Goal: Task Accomplishment & Management: Manage account settings

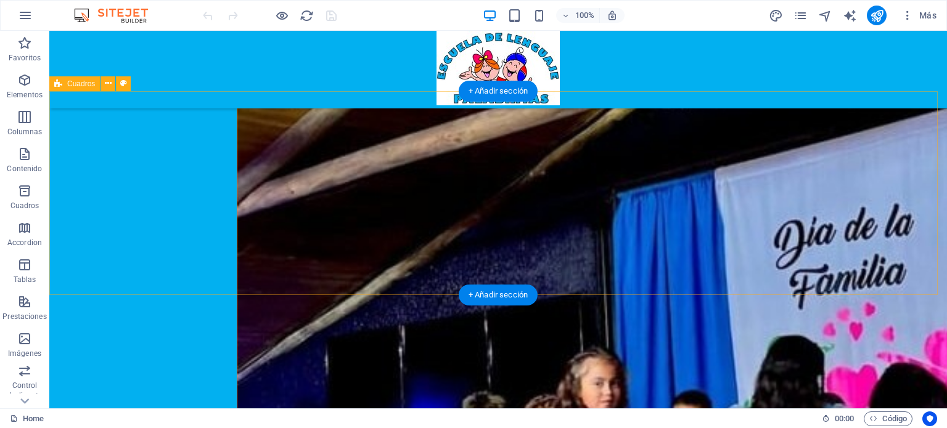
scroll to position [3590, 0]
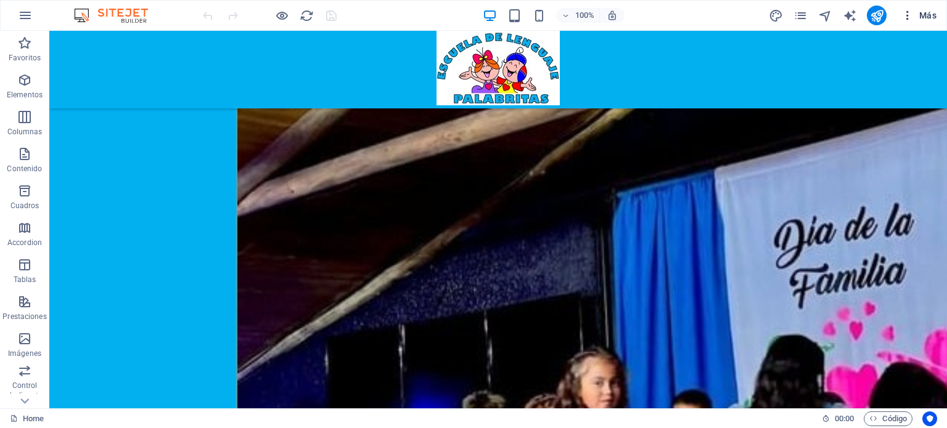
click at [905, 14] on icon "button" at bounding box center [907, 15] width 12 height 12
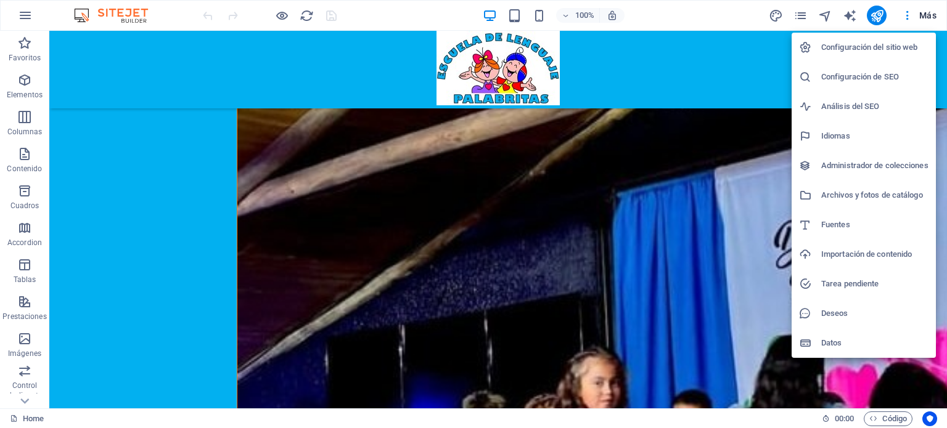
click at [855, 70] on h6 "Configuración de SEO" at bounding box center [874, 77] width 107 height 15
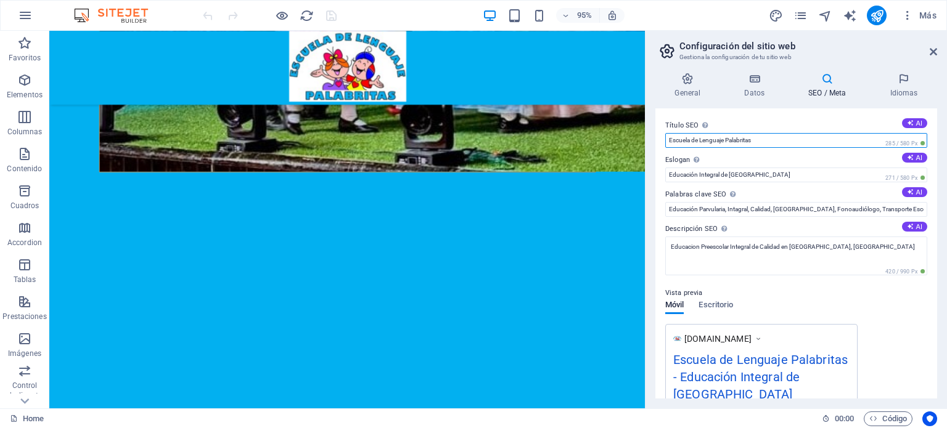
click at [770, 140] on input "Escuela de Lenguaje Palabritas" at bounding box center [796, 140] width 262 height 15
type input "Escuela de Lenguaje Palabritas [GEOGRAPHIC_DATA] Retiro"
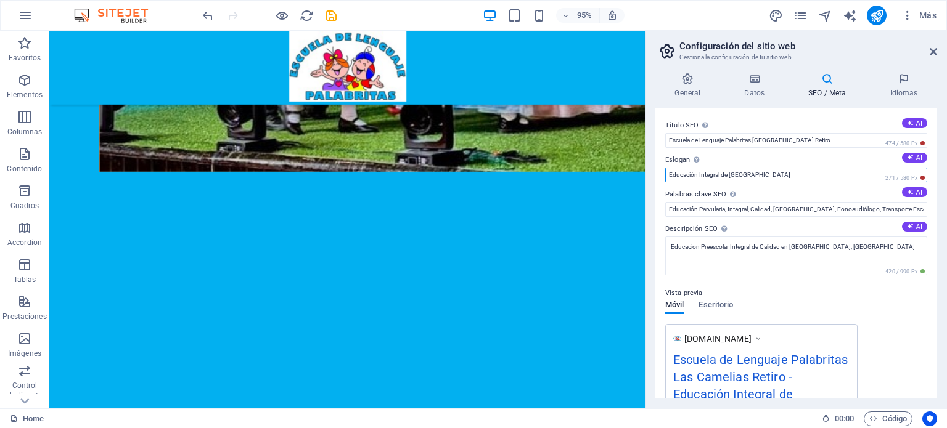
drag, startPoint x: 765, startPoint y: 173, endPoint x: 700, endPoint y: 174, distance: 65.3
click at [700, 174] on input "Educación Integral de [GEOGRAPHIC_DATA]" at bounding box center [796, 175] width 262 height 15
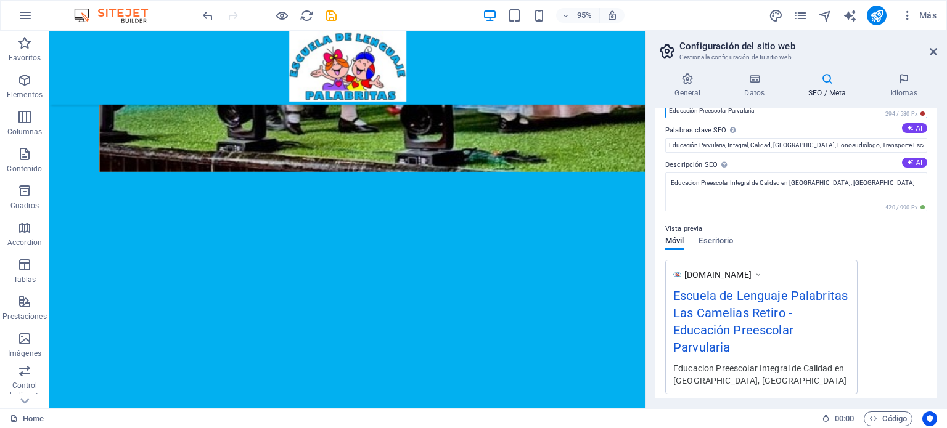
scroll to position [0, 0]
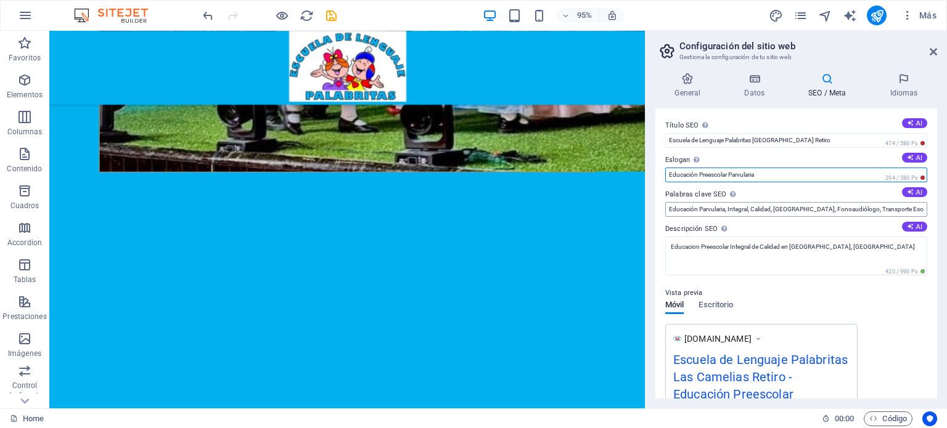
type input "Educación Preescolar Parvularia"
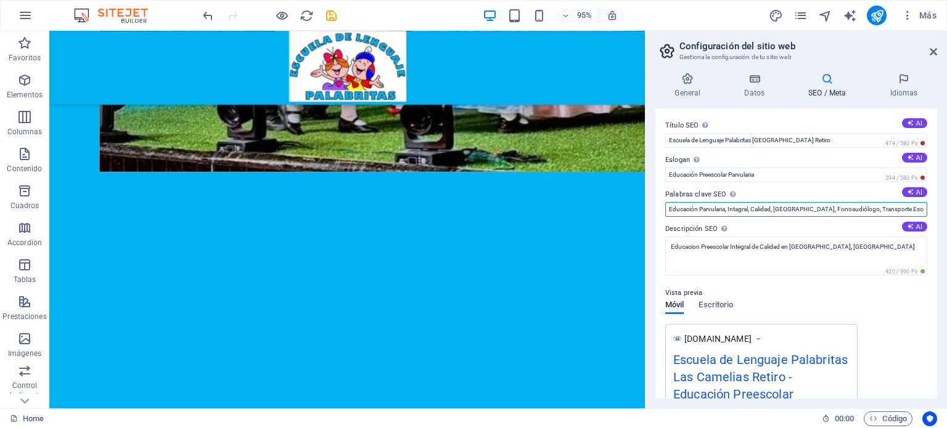
click at [902, 212] on input "Educación Parvularia, Intagral, Calidad, [GEOGRAPHIC_DATA], Fonoaudiólogo, Tran…" at bounding box center [796, 209] width 262 height 15
click at [727, 210] on input "Educación Parvularia, Intagral, Calidad, [GEOGRAPHIC_DATA], Fonoaudiólogo, Tran…" at bounding box center [796, 209] width 262 height 15
type input "Educación Parvularia, [GEOGRAPHIC_DATA], Retiro, Intagral, [GEOGRAPHIC_DATA], […"
click at [333, 14] on body "Escuela de Lenguaje Palabritas Home Favoritos Elementos Columnas Contenido Cuad…" at bounding box center [473, 214] width 947 height 428
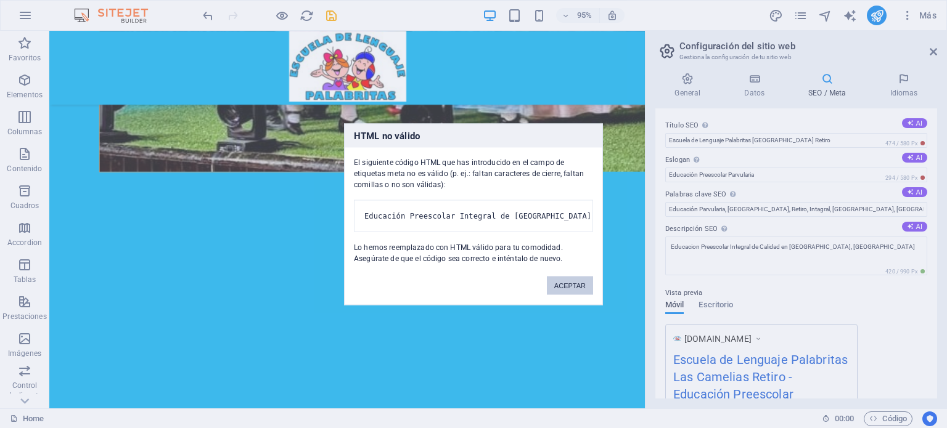
click at [565, 295] on button "ACEPTAR" at bounding box center [570, 285] width 46 height 18
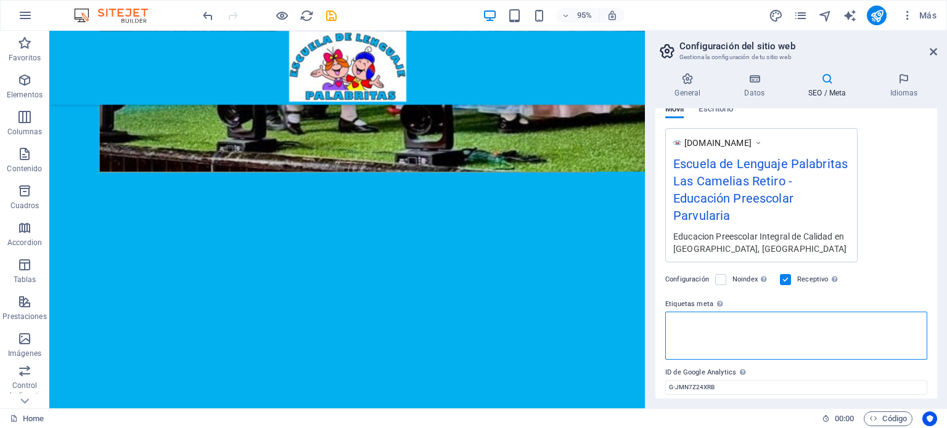
scroll to position [235, 0]
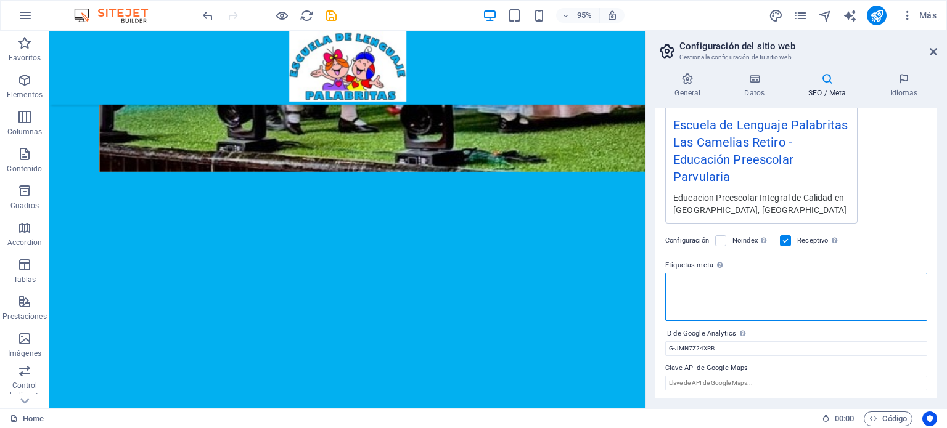
click at [741, 295] on textarea "Etiquetas meta Introduce aquí el código HTML que se incluirá en las etiquetas d…" at bounding box center [796, 297] width 262 height 48
type textarea "E"
click at [727, 283] on textarea "Escuela de Lenguaje Preescolar Parvularia" at bounding box center [796, 297] width 262 height 48
click at [760, 283] on textarea "Escuela de Lenguaje, Preescolar Parvularia" at bounding box center [796, 297] width 262 height 48
click at [796, 283] on textarea "Escuela de Lenguaje, Preescolar ,Parvularia" at bounding box center [796, 297] width 262 height 48
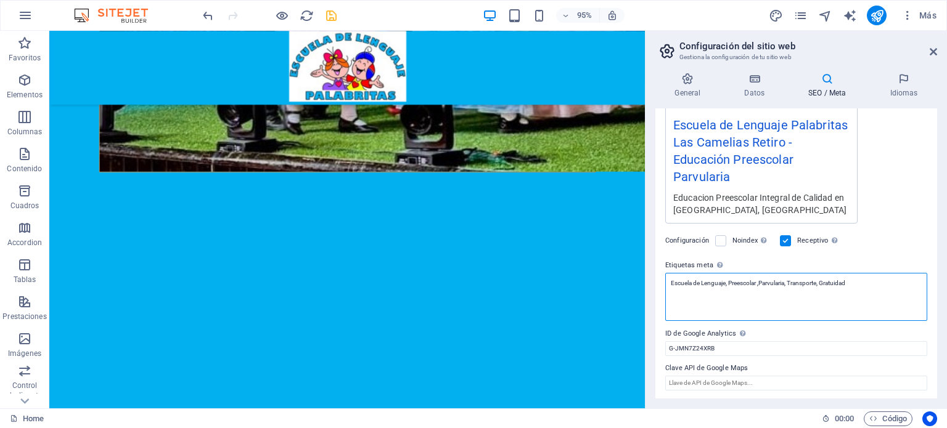
type textarea "Escuela de Lenguaje, Preescolar ,Parvularia, Transporte, Gratuidad"
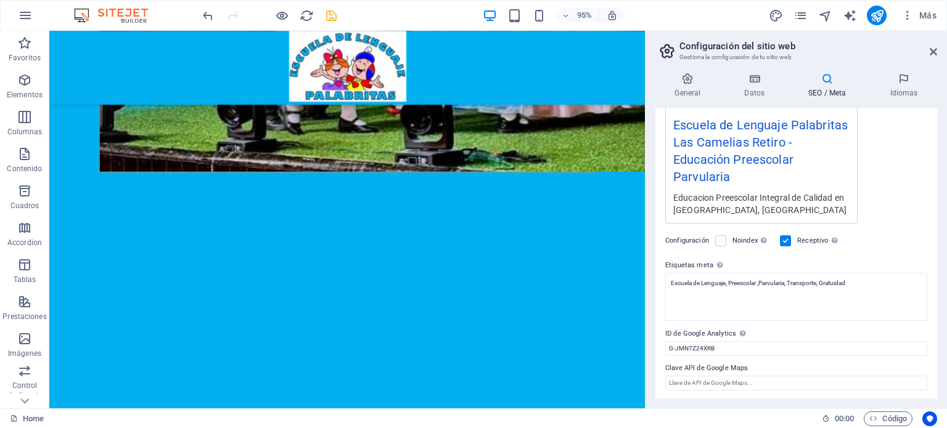
click at [336, 12] on body "Escuela de Lenguaje Palabritas Home Favoritos Elementos Columnas Contenido Cuad…" at bounding box center [473, 214] width 947 height 428
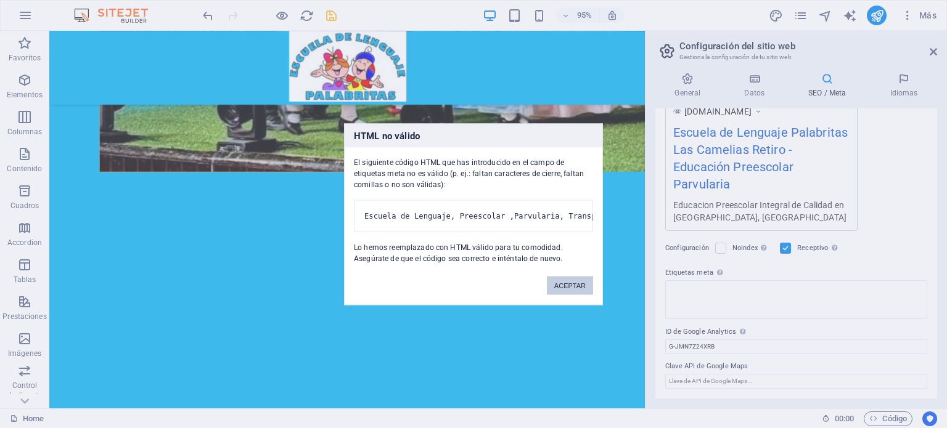
scroll to position [226, 0]
click at [558, 295] on button "ACEPTAR" at bounding box center [570, 285] width 46 height 18
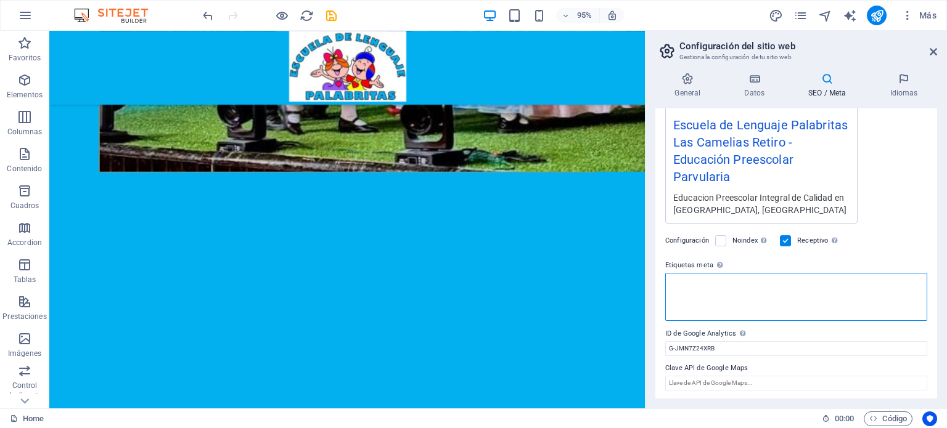
click at [688, 290] on textarea "Etiquetas meta Introduce aquí el código HTML que se incluirá en las etiquetas d…" at bounding box center [796, 297] width 262 height 48
type textarea "" Escuela Lenguaje Preescolar Parvularia""
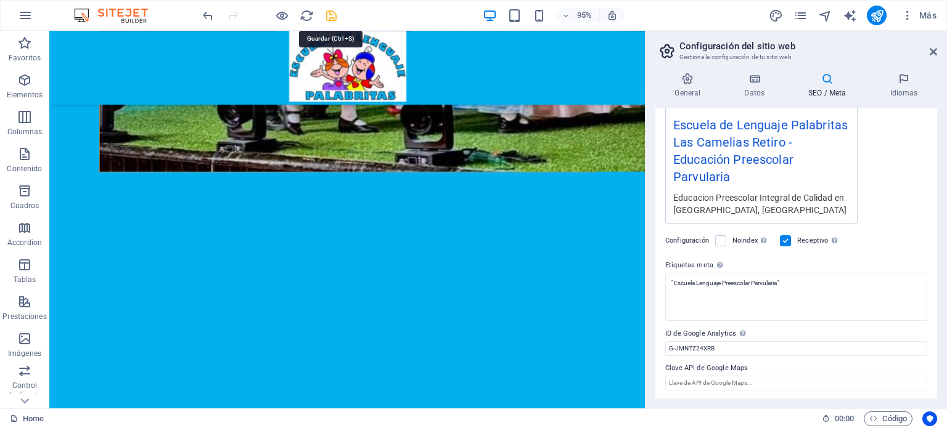
click at [330, 11] on body "Escuela de Lenguaje Palabritas Home Favoritos Elementos Columnas Contenido Cuad…" at bounding box center [473, 214] width 947 height 428
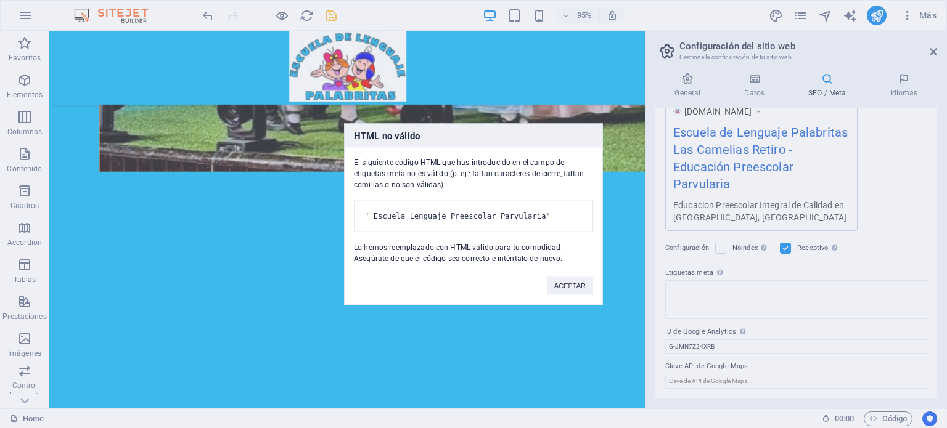
scroll to position [226, 0]
click at [569, 290] on button "ACEPTAR" at bounding box center [570, 285] width 46 height 18
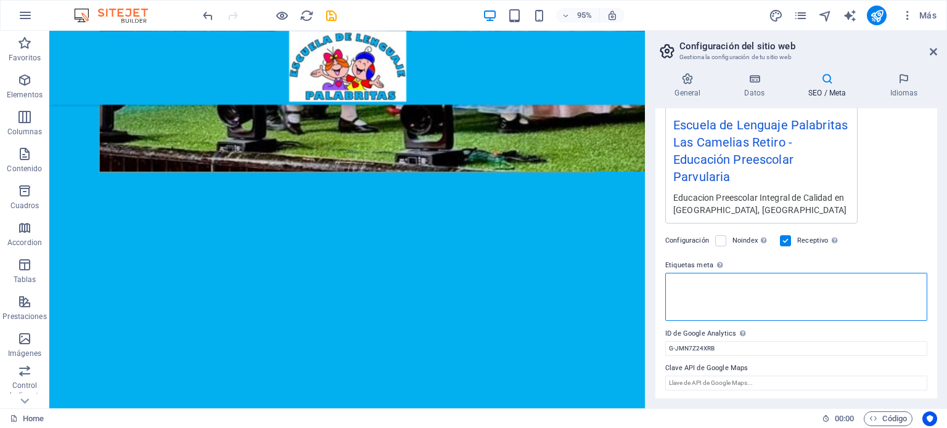
click at [764, 298] on textarea "Etiquetas meta Introduce aquí el código HTML que se incluirá en las etiquetas d…" at bounding box center [796, 297] width 262 height 48
click at [741, 289] on textarea "Etiquetas meta Introduce aquí el código HTML que se incluirá en las etiquetas d…" at bounding box center [796, 297] width 262 height 48
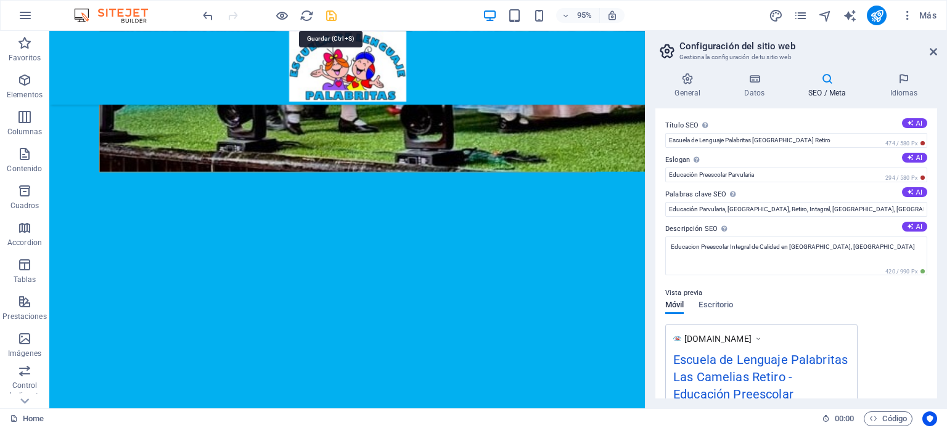
click at [327, 15] on icon "save" at bounding box center [331, 16] width 14 height 14
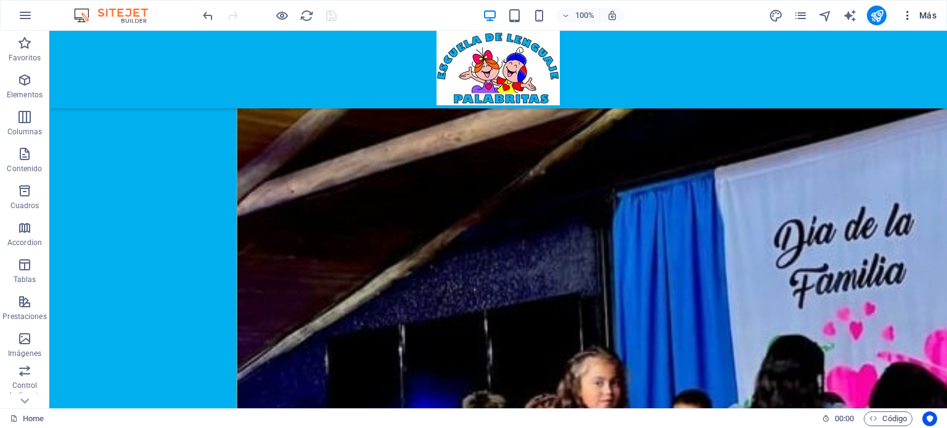
click at [903, 18] on icon "button" at bounding box center [907, 15] width 12 height 12
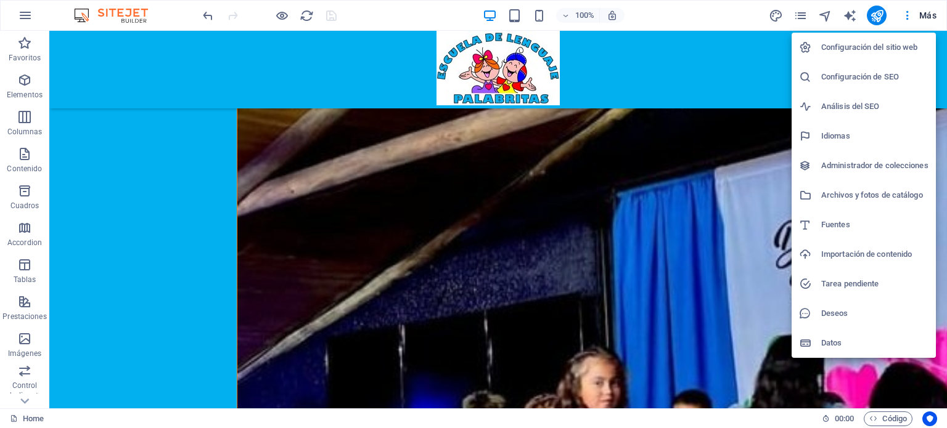
click at [849, 73] on h6 "Configuración de SEO" at bounding box center [874, 77] width 107 height 15
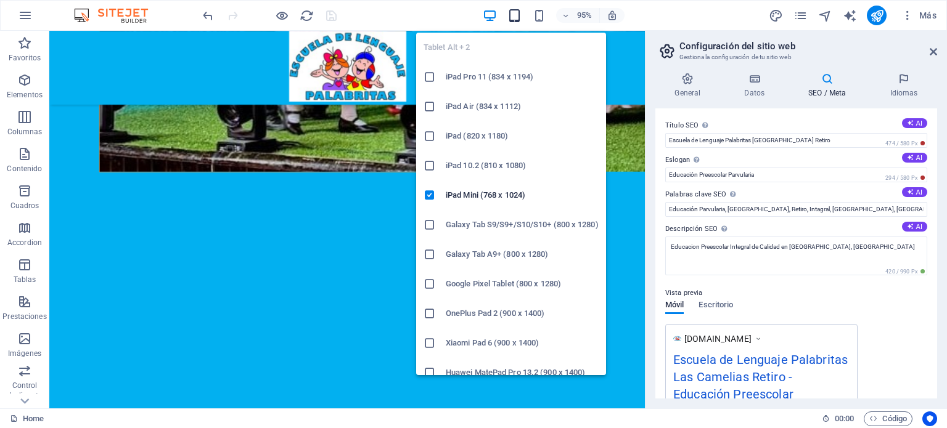
click at [518, 15] on icon "button" at bounding box center [514, 16] width 14 height 14
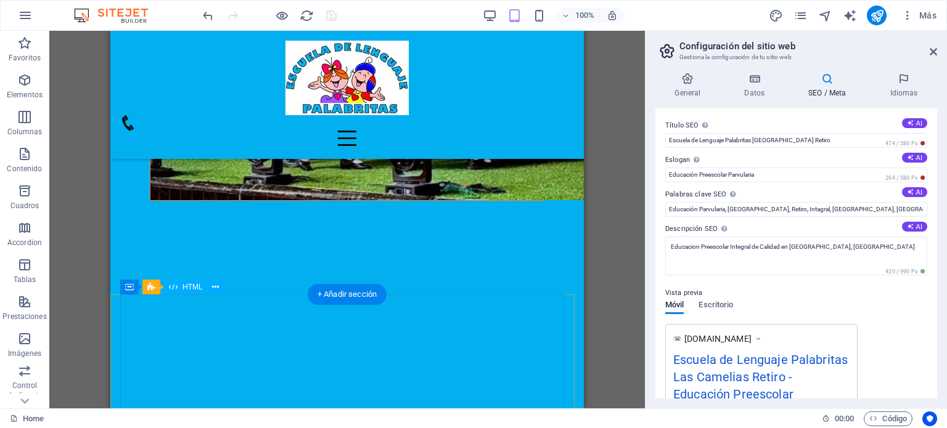
scroll to position [3203, 0]
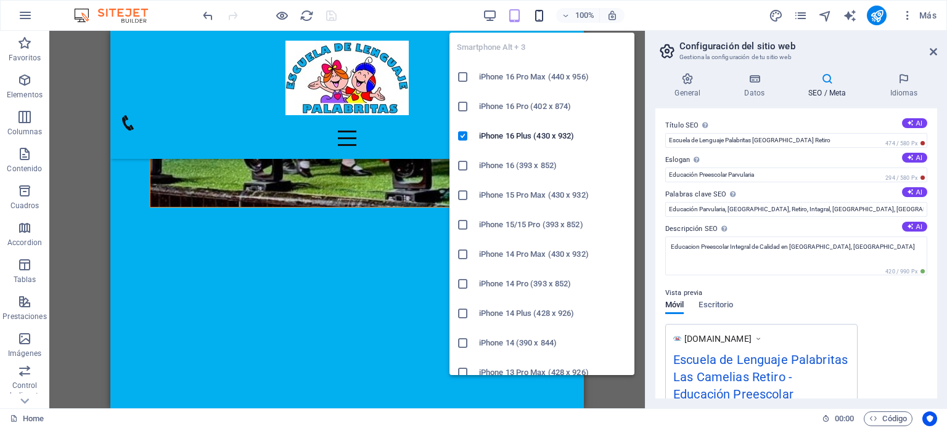
click at [539, 17] on icon "button" at bounding box center [539, 16] width 14 height 14
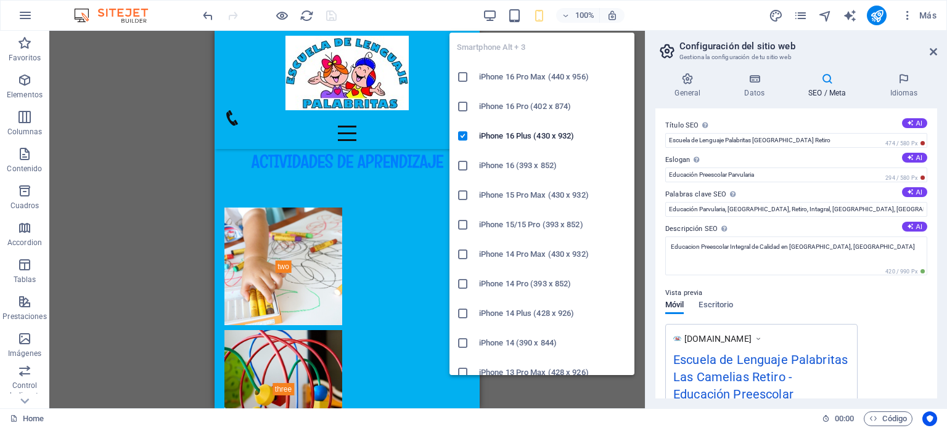
scroll to position [3205, 0]
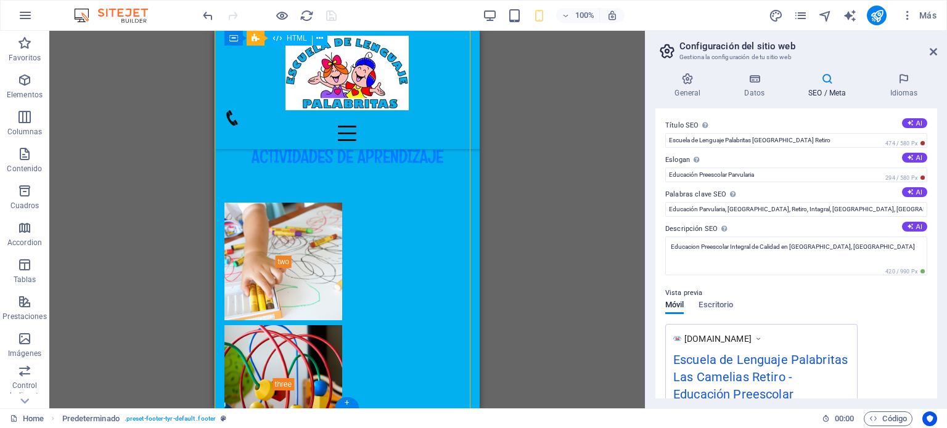
drag, startPoint x: 387, startPoint y: 192, endPoint x: 358, endPoint y: 200, distance: 30.2
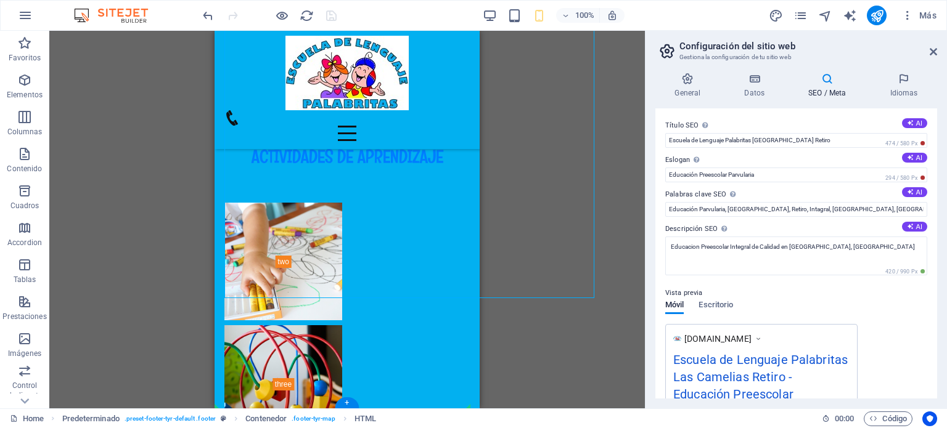
drag, startPoint x: 428, startPoint y: 184, endPoint x: 215, endPoint y: 234, distance: 218.3
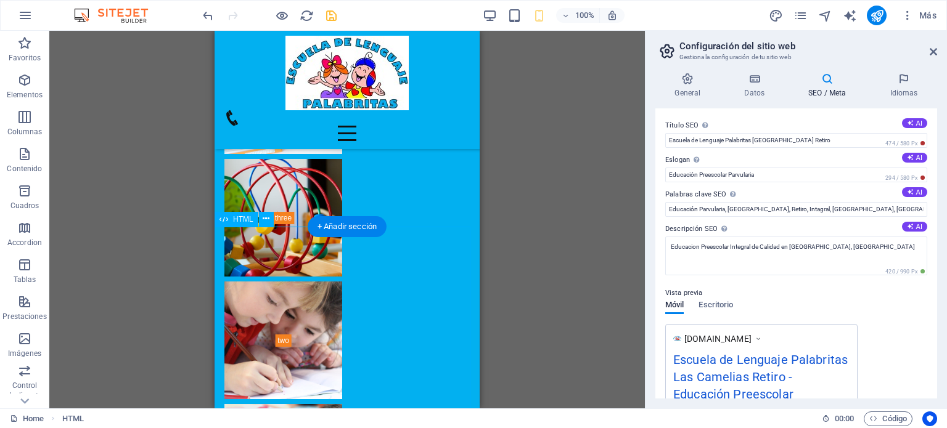
scroll to position [3498, 0]
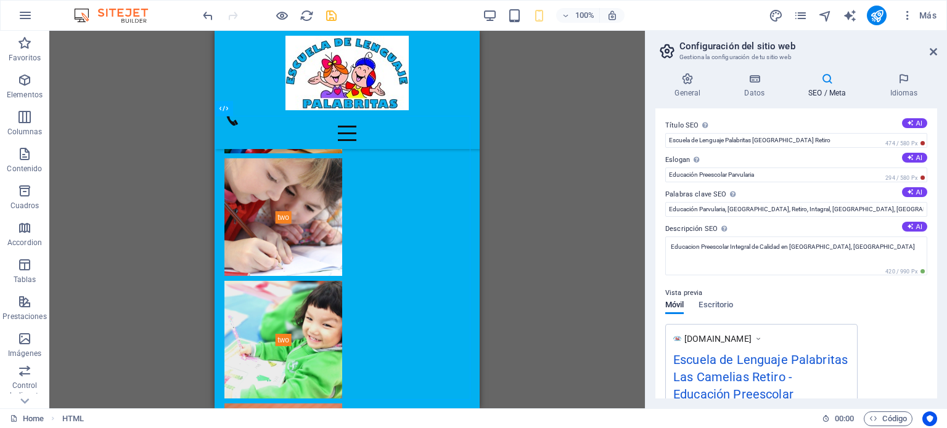
drag, startPoint x: 389, startPoint y: 280, endPoint x: 616, endPoint y: 146, distance: 263.1
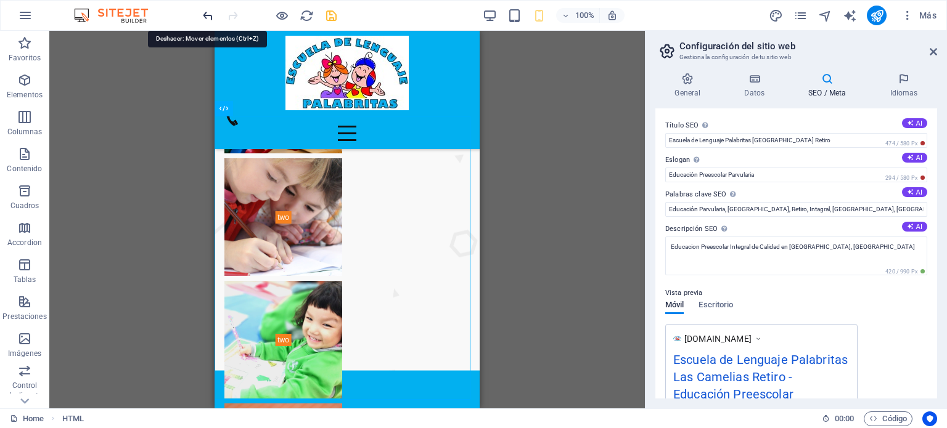
click at [206, 15] on icon "undo" at bounding box center [208, 16] width 14 height 14
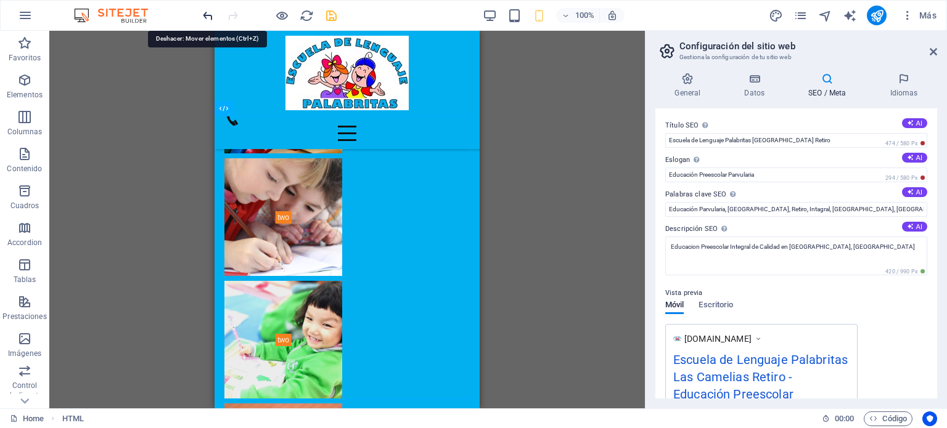
scroll to position [3205, 0]
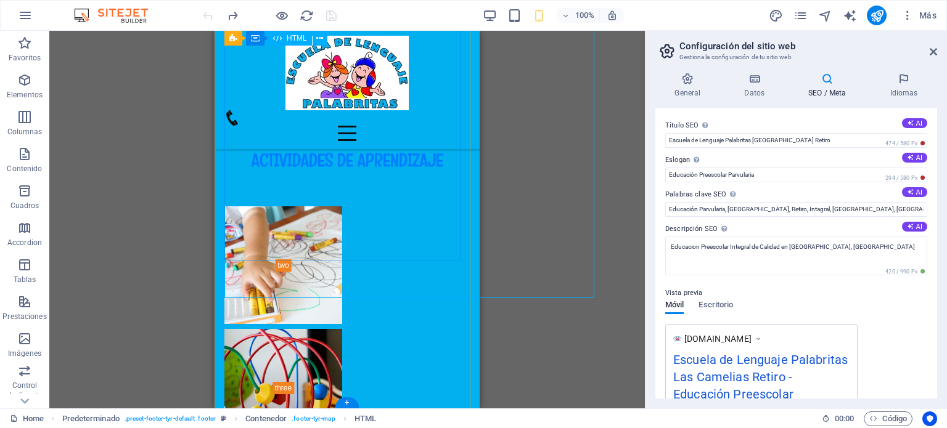
drag, startPoint x: 719, startPoint y: 225, endPoint x: 386, endPoint y: 221, distance: 332.8
drag, startPoint x: 382, startPoint y: 185, endPoint x: 300, endPoint y: 250, distance: 104.9
drag, startPoint x: 343, startPoint y: 177, endPoint x: 274, endPoint y: 243, distance: 94.6
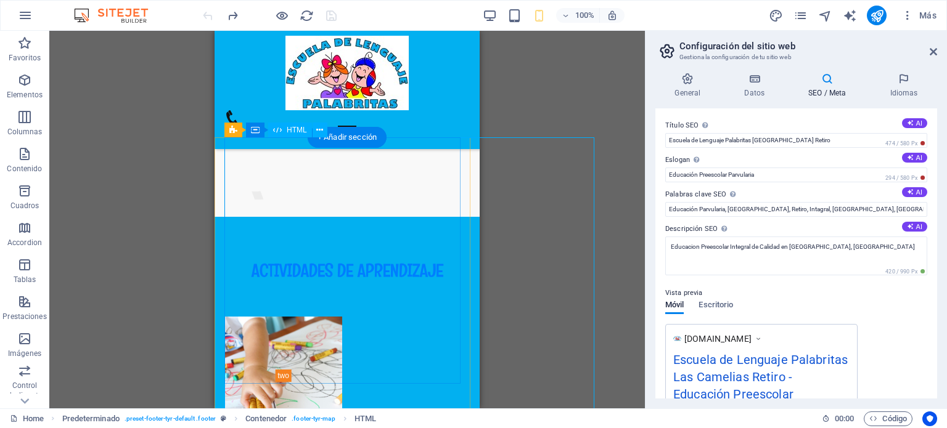
scroll to position [3081, 0]
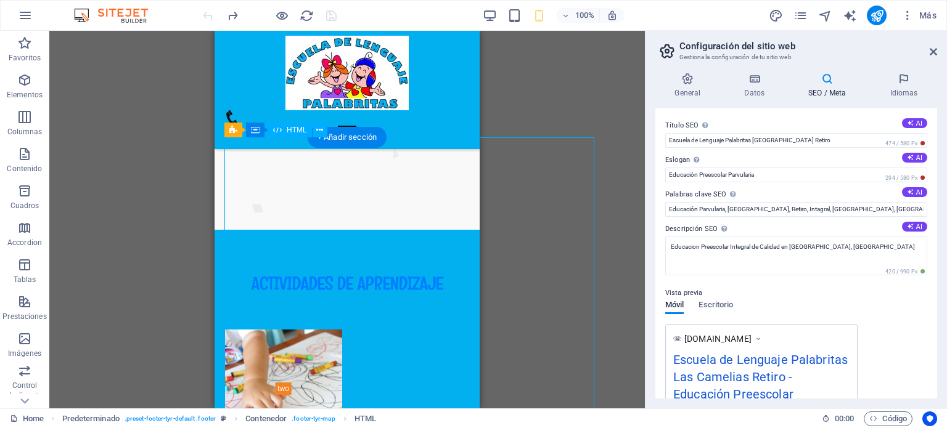
drag, startPoint x: 422, startPoint y: 266, endPoint x: 317, endPoint y: 293, distance: 108.2
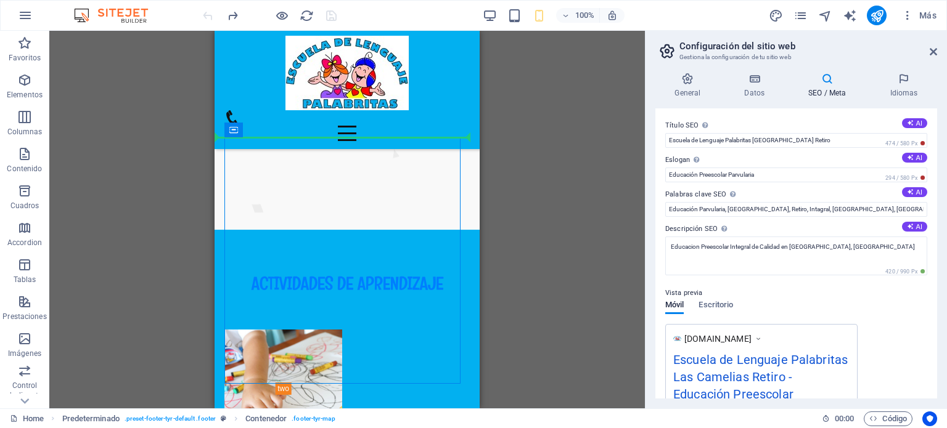
drag, startPoint x: 291, startPoint y: 131, endPoint x: 126, endPoint y: 142, distance: 164.9
click at [126, 142] on div "Arrastra aquí para reemplazar el contenido existente. Si quieres crear un eleme…" at bounding box center [346, 220] width 595 height 378
drag, startPoint x: 282, startPoint y: 129, endPoint x: 111, endPoint y: 155, distance: 172.7
click at [111, 155] on div "Arrastra aquí para reemplazar el contenido existente. Si quieres crear un eleme…" at bounding box center [346, 220] width 595 height 378
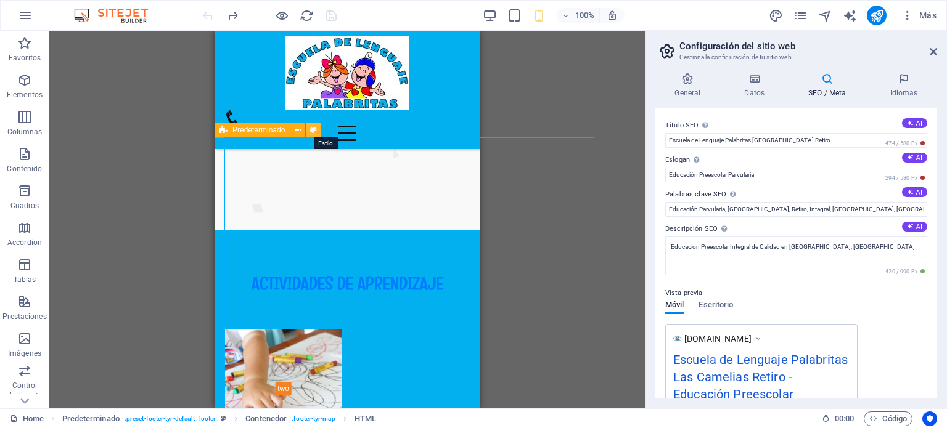
click at [309, 129] on button at bounding box center [313, 130] width 15 height 15
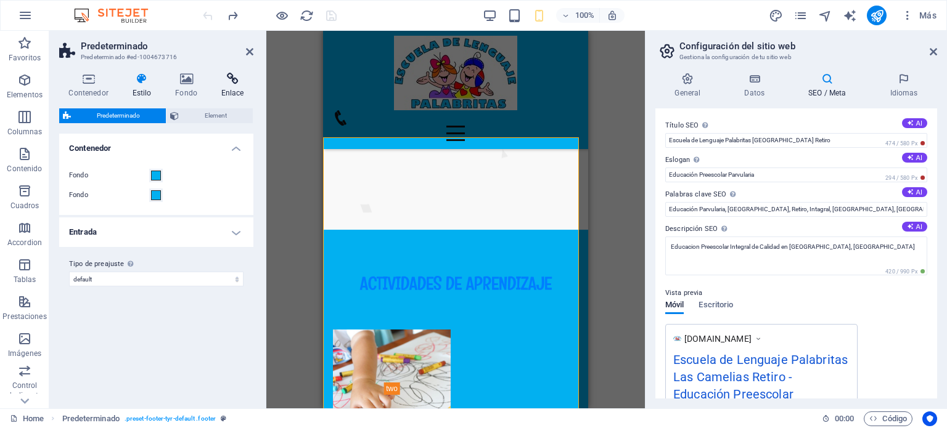
click at [227, 78] on icon at bounding box center [232, 79] width 42 height 12
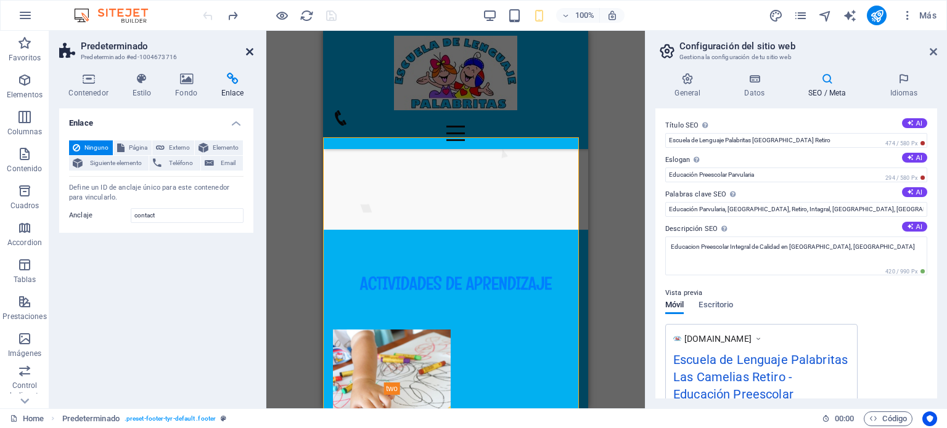
click at [251, 51] on icon at bounding box center [249, 52] width 7 height 10
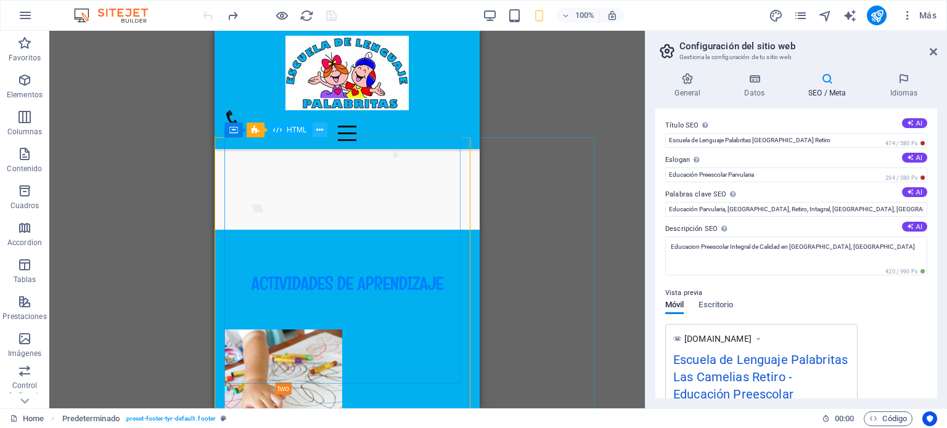
click at [316, 131] on icon at bounding box center [319, 130] width 7 height 13
click at [277, 129] on span "Contenedor" at bounding box center [283, 129] width 39 height 7
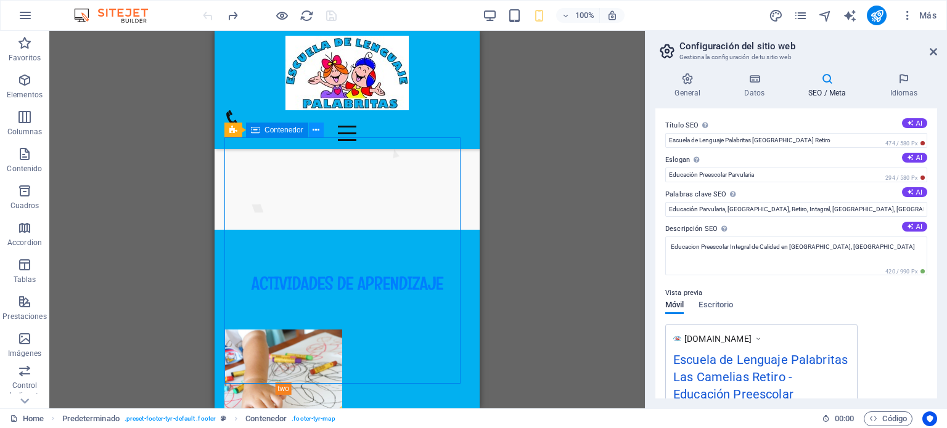
click at [316, 129] on icon at bounding box center [315, 130] width 7 height 13
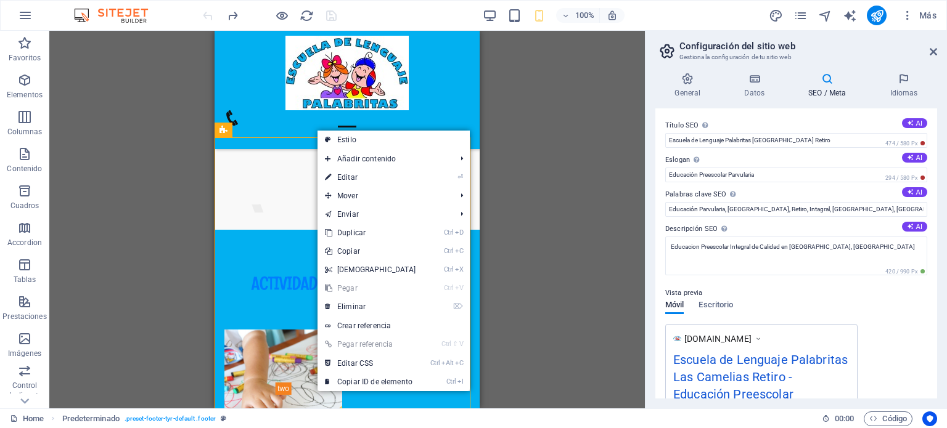
drag, startPoint x: 239, startPoint y: 129, endPoint x: 79, endPoint y: 141, distance: 160.6
click at [79, 141] on div "Arrastra aquí para reemplazar el contenido existente. Si quieres crear un eleme…" at bounding box center [346, 220] width 595 height 378
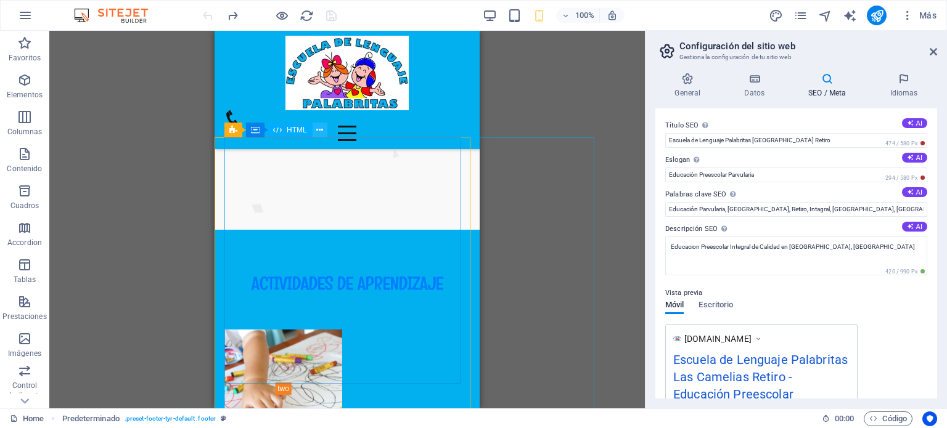
click at [316, 129] on button at bounding box center [319, 130] width 15 height 15
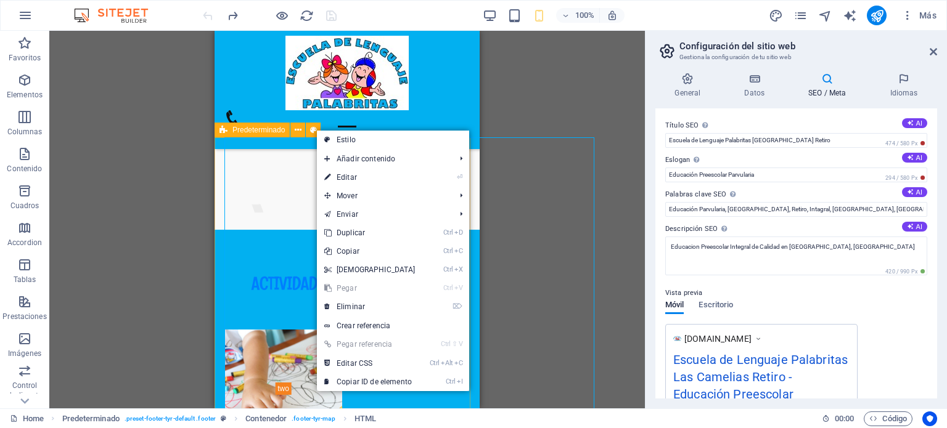
click at [234, 128] on span "Predeterminado" at bounding box center [258, 129] width 52 height 7
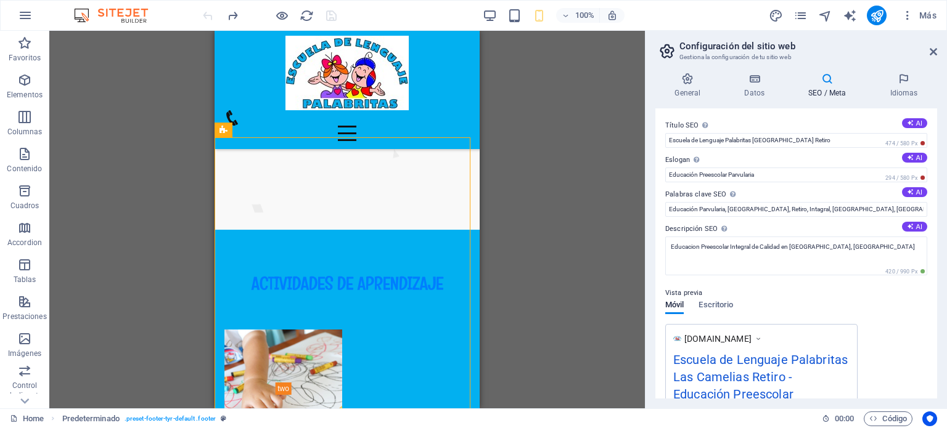
drag, startPoint x: 251, startPoint y: 128, endPoint x: 112, endPoint y: 131, distance: 139.3
click at [112, 131] on div "Arrastra aquí para reemplazar el contenido existente. Si quieres crear un eleme…" at bounding box center [346, 220] width 595 height 378
drag, startPoint x: 288, startPoint y: 130, endPoint x: 121, endPoint y: 141, distance: 168.0
click at [121, 141] on div "Arrastra aquí para reemplazar el contenido existente. Si quieres crear un eleme…" at bounding box center [346, 220] width 595 height 378
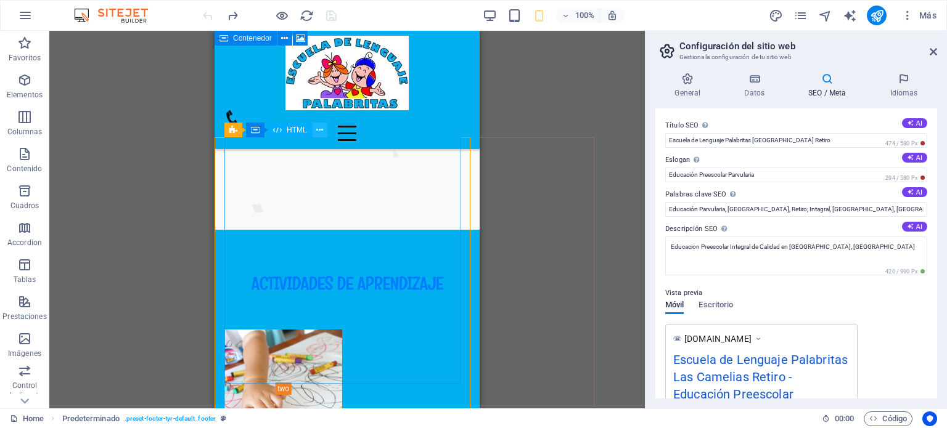
click at [318, 128] on icon at bounding box center [319, 130] width 7 height 13
click at [301, 128] on icon at bounding box center [298, 130] width 7 height 13
click at [140, 263] on div "Arrastra aquí para reemplazar el contenido existente. Si quieres crear un eleme…" at bounding box center [346, 220] width 595 height 378
click at [295, 128] on icon at bounding box center [298, 130] width 7 height 13
click at [167, 283] on div "Arrastra aquí para reemplazar el contenido existente. Si quieres crear un eleme…" at bounding box center [346, 220] width 595 height 378
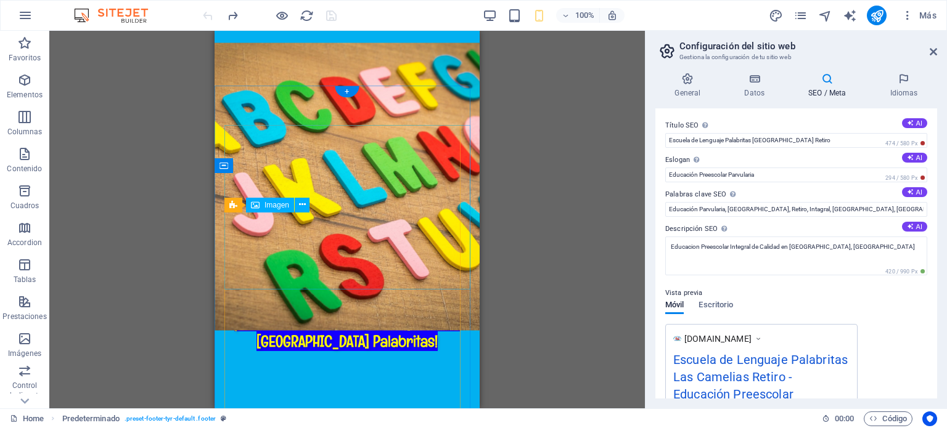
scroll to position [0, 0]
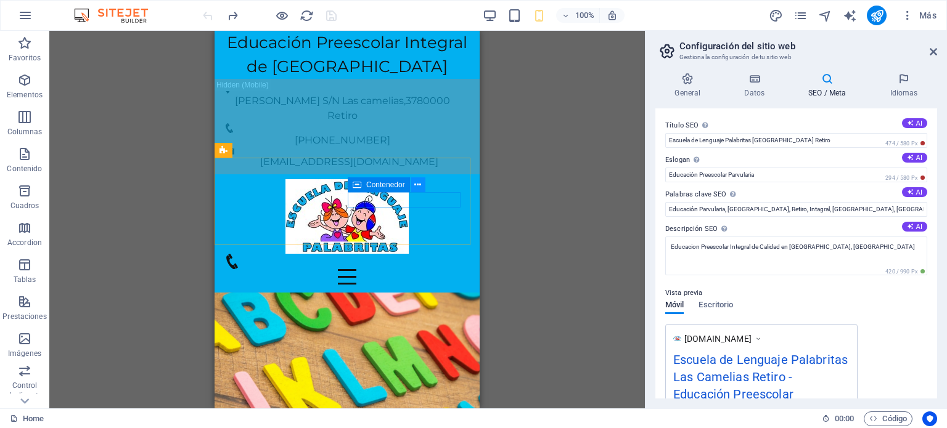
click at [417, 184] on icon at bounding box center [417, 185] width 7 height 13
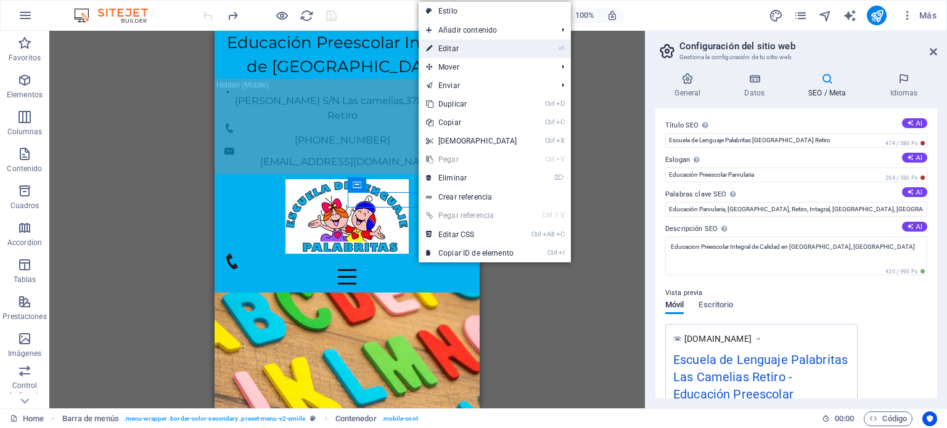
click at [459, 53] on link "⏎ Editar" at bounding box center [471, 48] width 106 height 18
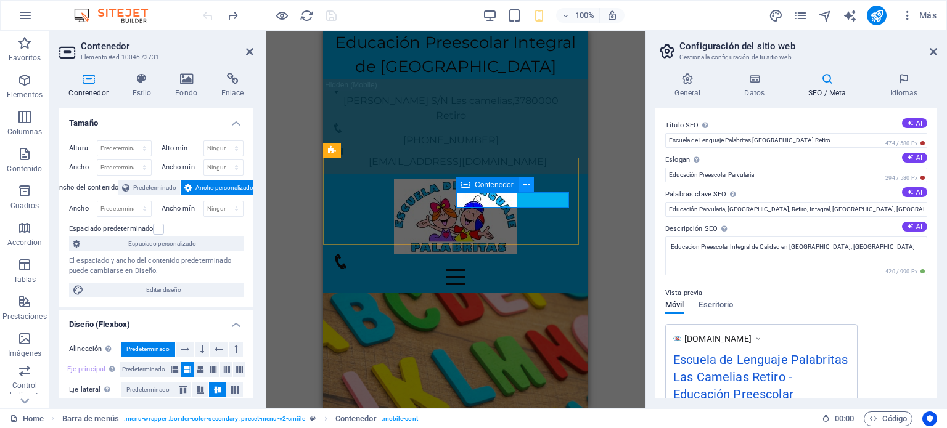
click at [525, 184] on icon at bounding box center [526, 185] width 7 height 13
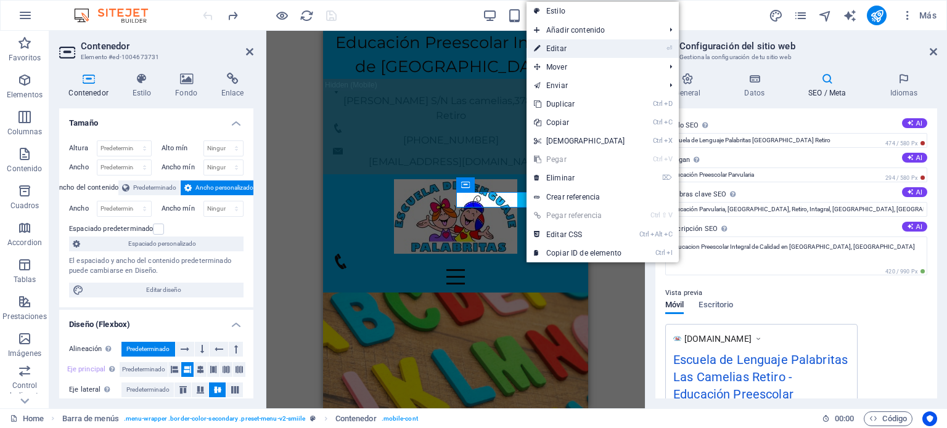
click at [569, 49] on link "⏎ Editar" at bounding box center [579, 48] width 106 height 18
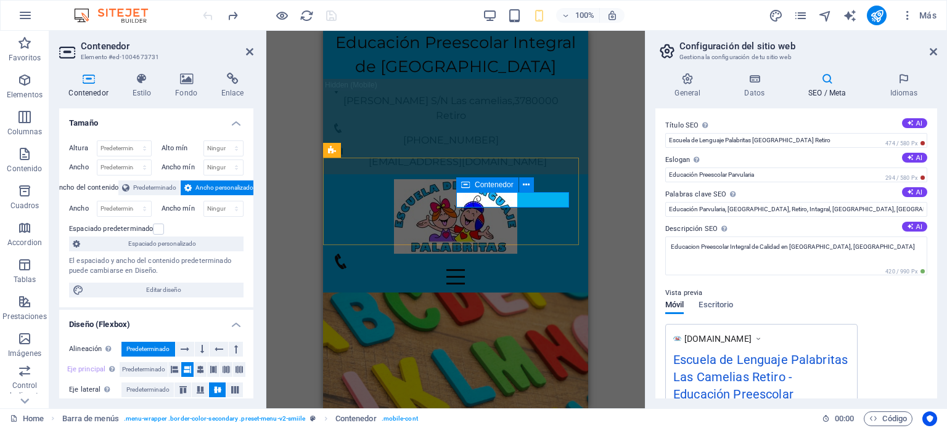
click at [505, 254] on div "Menu" at bounding box center [455, 269] width 245 height 31
click at [523, 254] on div "Menu" at bounding box center [455, 269] width 245 height 31
click at [536, 254] on figure at bounding box center [450, 261] width 235 height 15
click at [512, 254] on div "Menu" at bounding box center [455, 269] width 245 height 31
click at [495, 254] on div "Menu" at bounding box center [455, 269] width 245 height 31
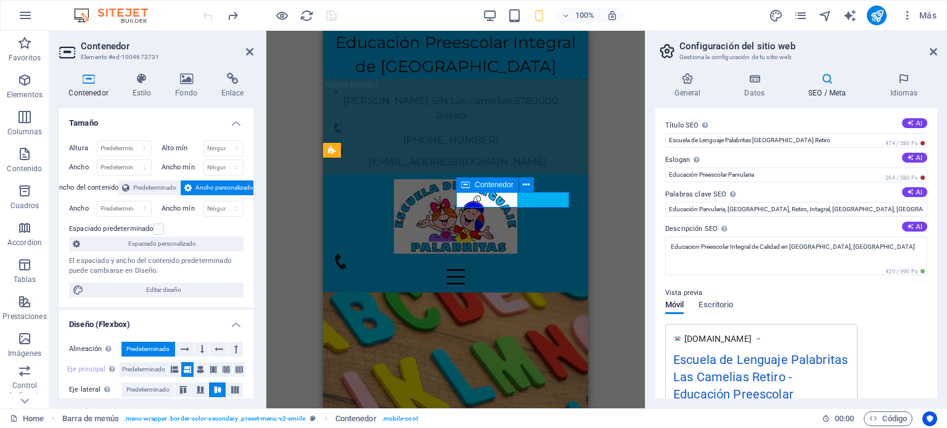
click at [469, 254] on div "Menu" at bounding box center [455, 269] width 245 height 31
click at [526, 182] on icon at bounding box center [526, 185] width 7 height 13
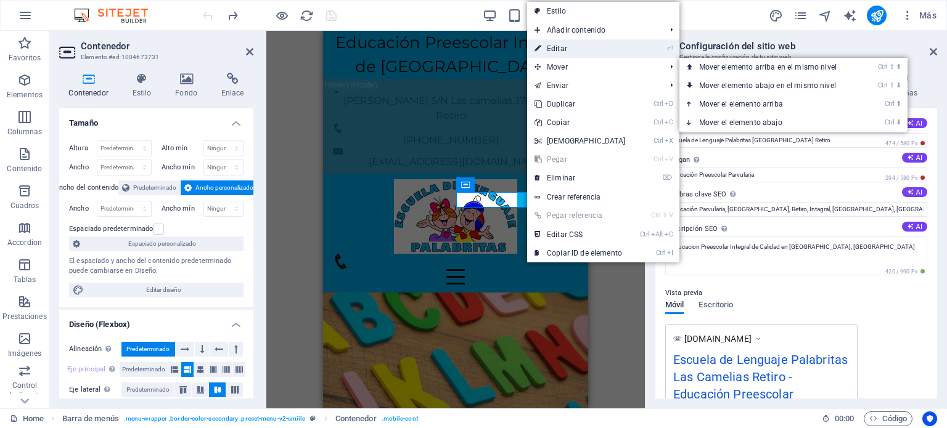
click at [574, 49] on link "⏎ Editar" at bounding box center [580, 48] width 106 height 18
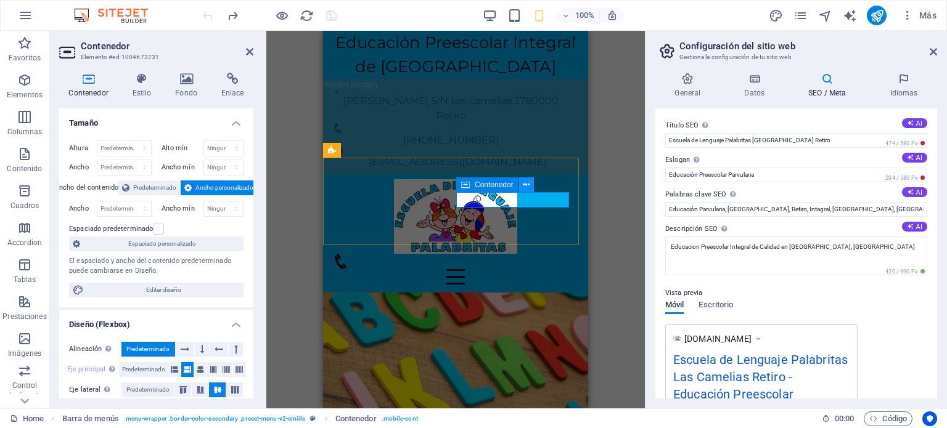
click at [530, 182] on button at bounding box center [526, 184] width 15 height 15
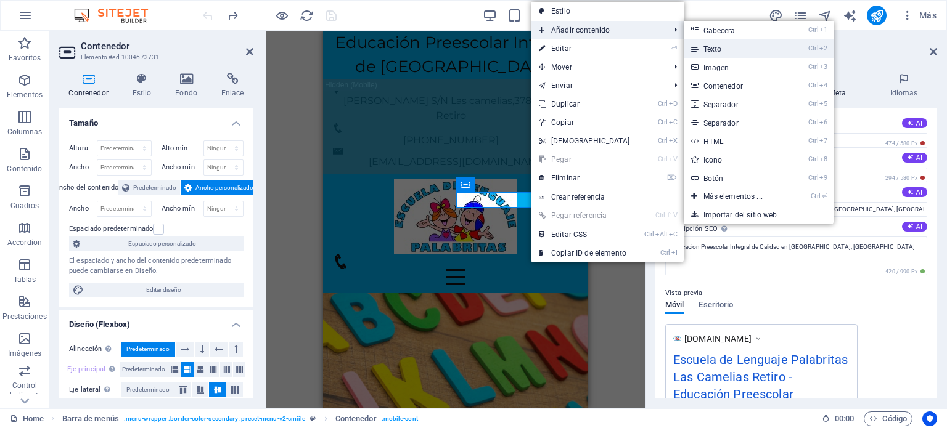
click at [707, 44] on link "Ctrl 2 Texto" at bounding box center [735, 48] width 104 height 18
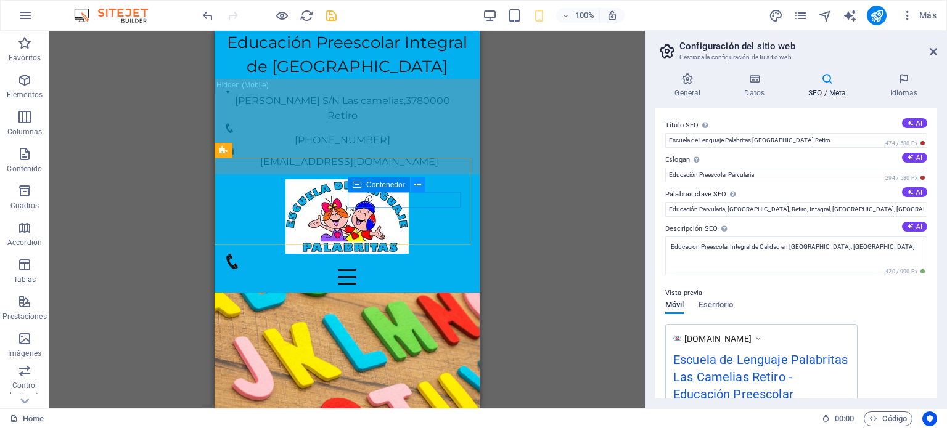
click at [416, 184] on icon at bounding box center [417, 185] width 7 height 13
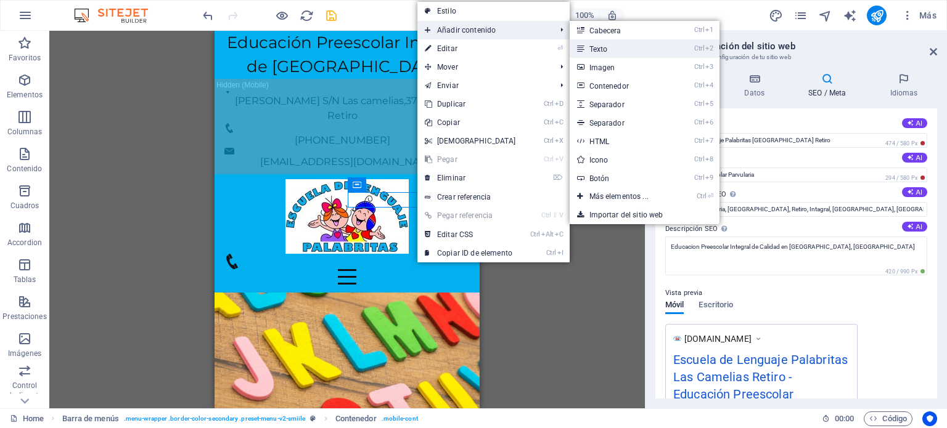
click at [594, 44] on link "Ctrl 2 Texto" at bounding box center [621, 48] width 104 height 18
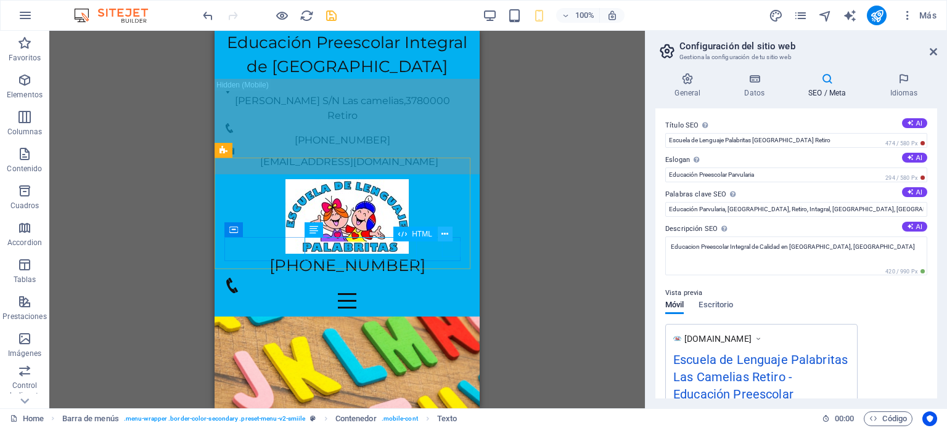
click at [445, 232] on icon at bounding box center [444, 234] width 7 height 13
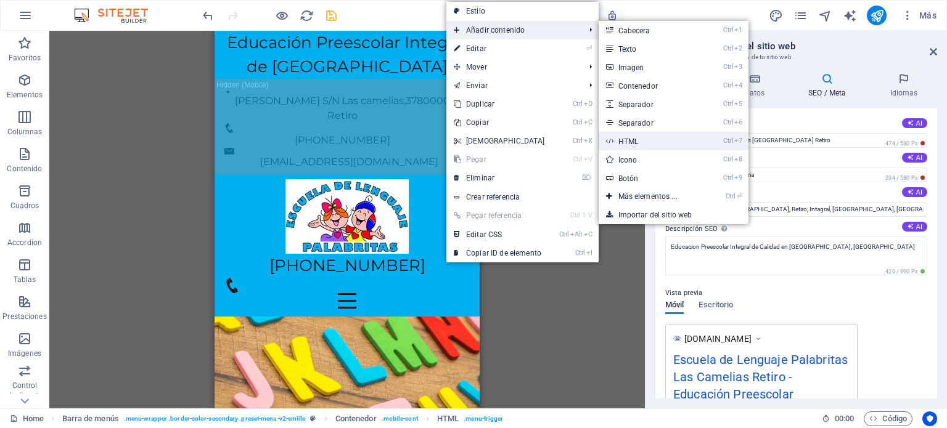
click at [634, 141] on link "Ctrl 7 HTML" at bounding box center [650, 141] width 104 height 18
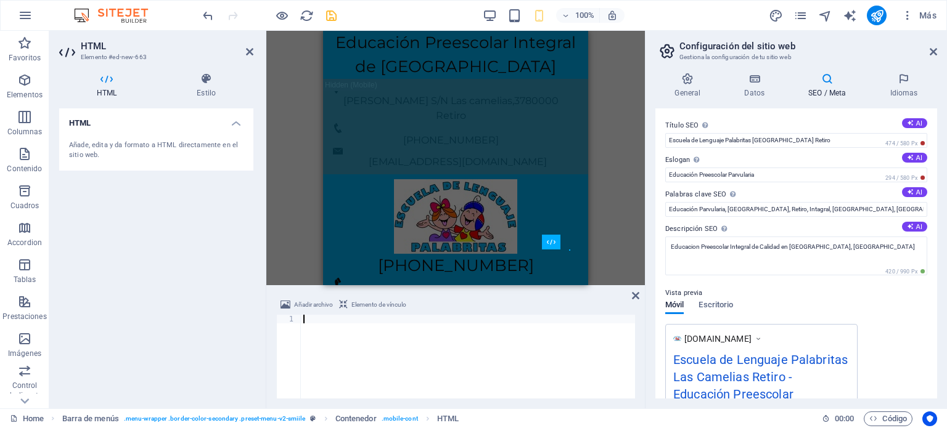
click at [651, 197] on div "General Datos SEO / Meta Idiomas Nombre del sitio web [URL][DOMAIN_NAME] Logo A…" at bounding box center [795, 236] width 301 height 346
click at [634, 295] on body "Escuela de Lenguaje Palabritas Home Favoritos Elementos Columnas Contenido Cuad…" at bounding box center [473, 214] width 947 height 428
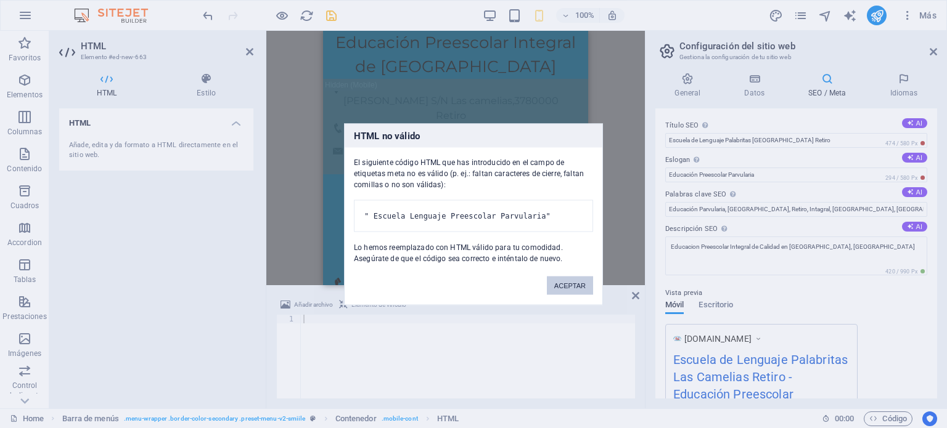
click at [576, 295] on button "ACEPTAR" at bounding box center [570, 285] width 46 height 18
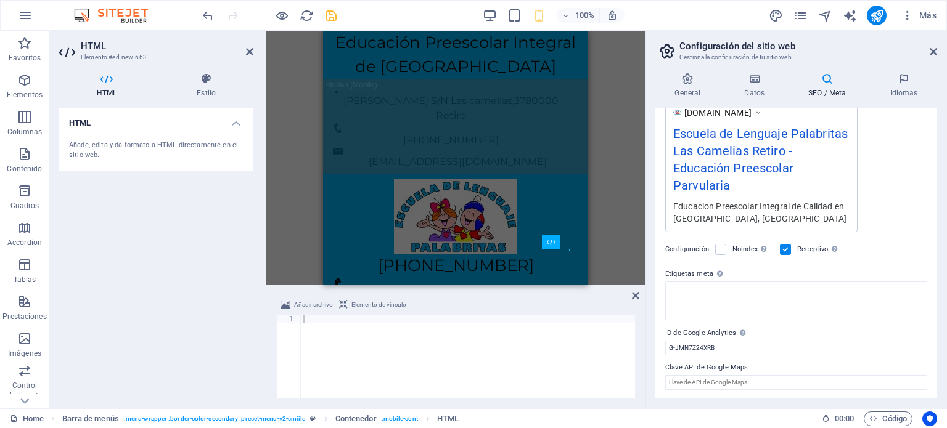
click at [181, 293] on div "HTML Añade, edita y da formato a HTML directamente en el sitio web." at bounding box center [156, 253] width 194 height 290
click at [930, 49] on icon at bounding box center [932, 52] width 7 height 10
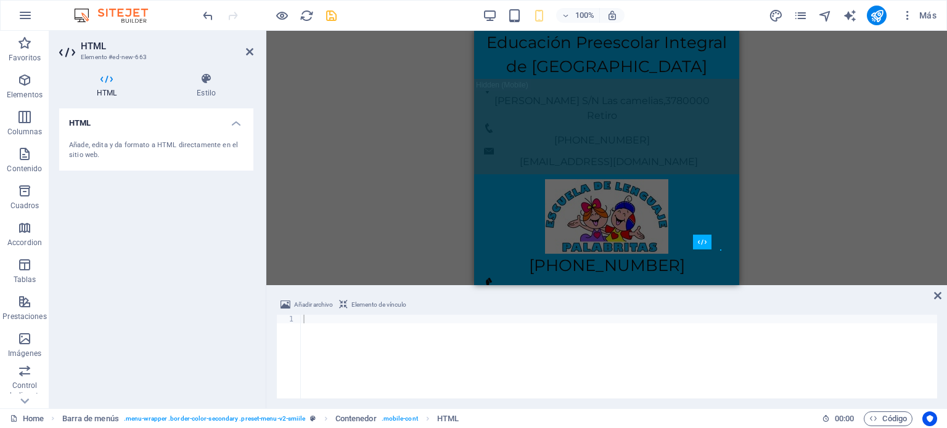
click at [794, 176] on div "H1 Banner Banner Contenedor Barra de menús Separador Contenedor Contenedor Cont…" at bounding box center [606, 158] width 680 height 255
click at [349, 158] on div "H1 Banner Banner Contenedor Barra de menús Separador Contenedor Contenedor Cont…" at bounding box center [606, 158] width 680 height 255
click at [22, 84] on icon "button" at bounding box center [24, 80] width 15 height 15
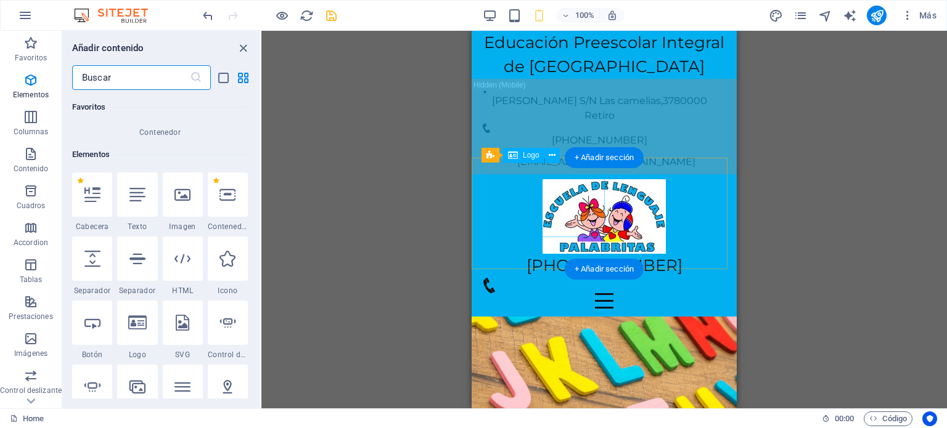
scroll to position [232, 0]
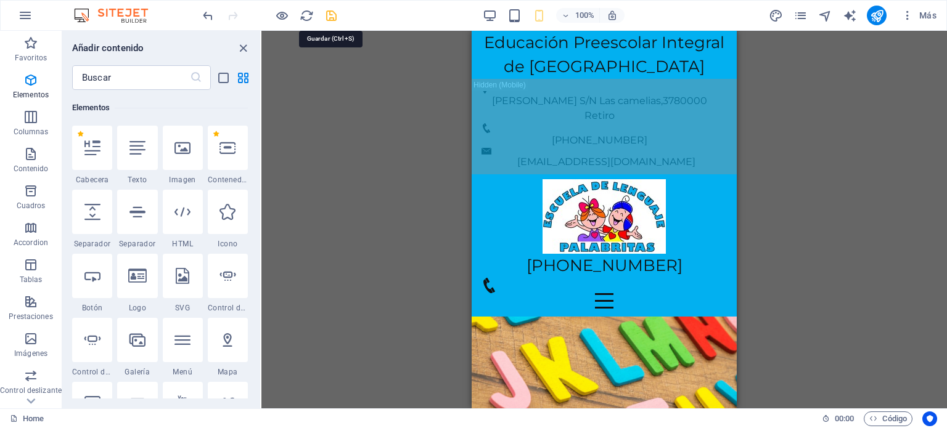
click at [328, 16] on icon "save" at bounding box center [331, 16] width 14 height 14
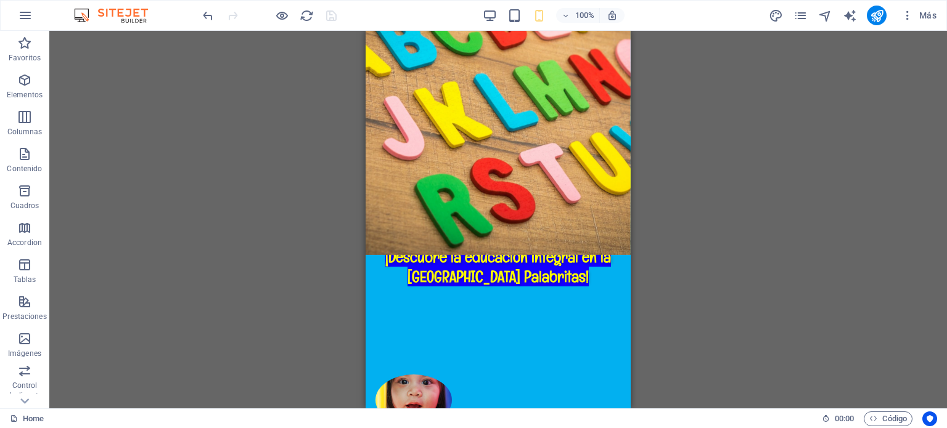
scroll to position [0, 0]
